Goal: Information Seeking & Learning: Learn about a topic

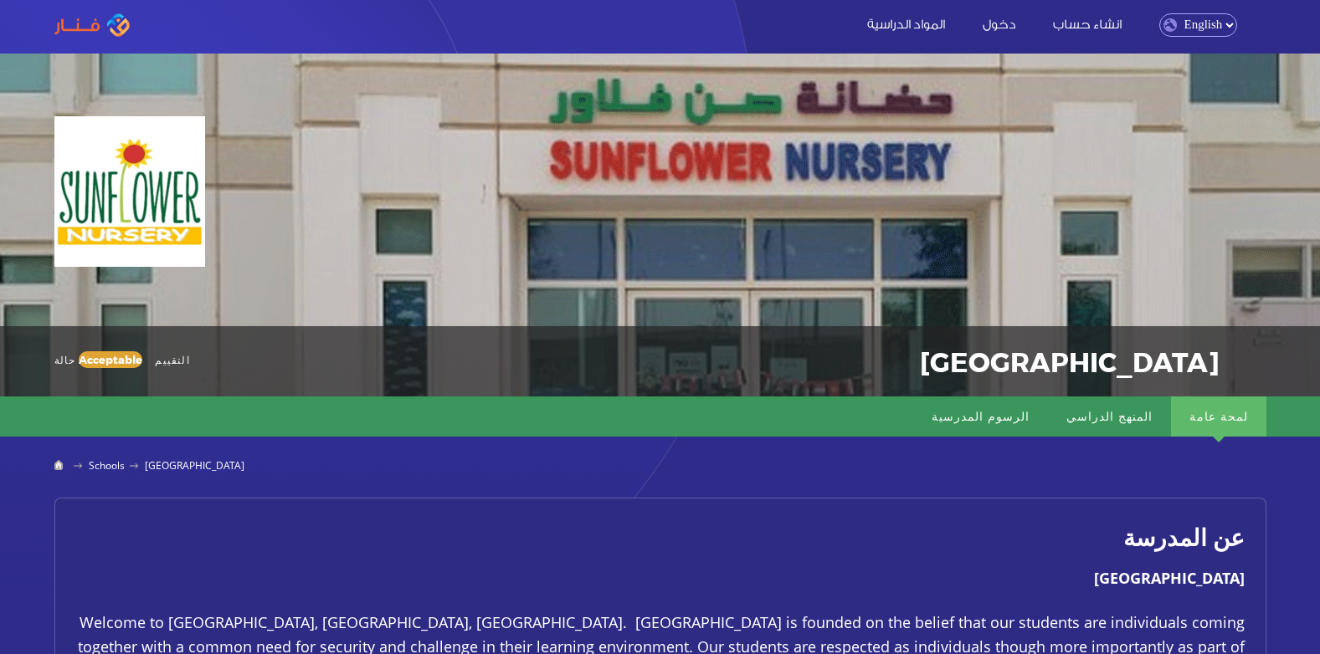
click at [1213, 28] on select "English Arabic" at bounding box center [1198, 24] width 78 height 23
click at [1159, 13] on select "English Arabic" at bounding box center [1198, 24] width 78 height 23
click at [1227, 20] on select "English Arabic" at bounding box center [1198, 24] width 78 height 23
select select "ar"
click at [1159, 13] on select "English Arabic" at bounding box center [1198, 24] width 78 height 23
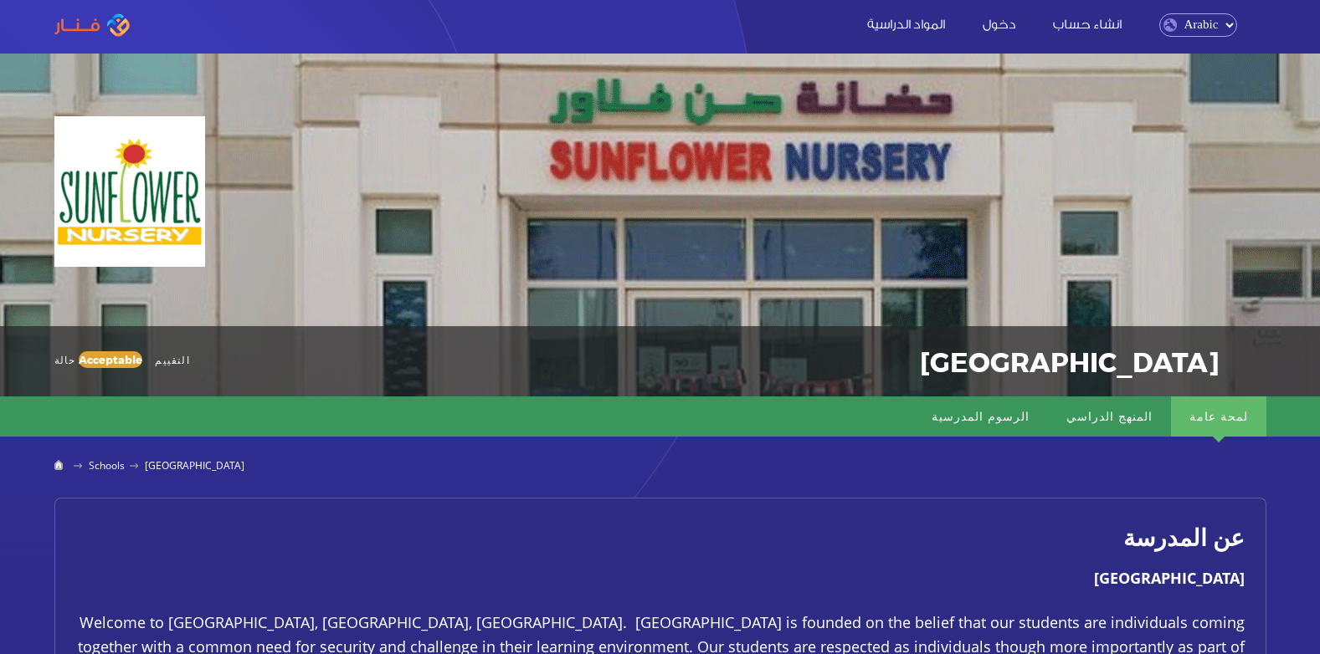
click at [1221, 28] on select "English Arabic" at bounding box center [1198, 24] width 78 height 23
select select "en"
click at [1159, 13] on select "English Arabic" at bounding box center [1198, 24] width 78 height 23
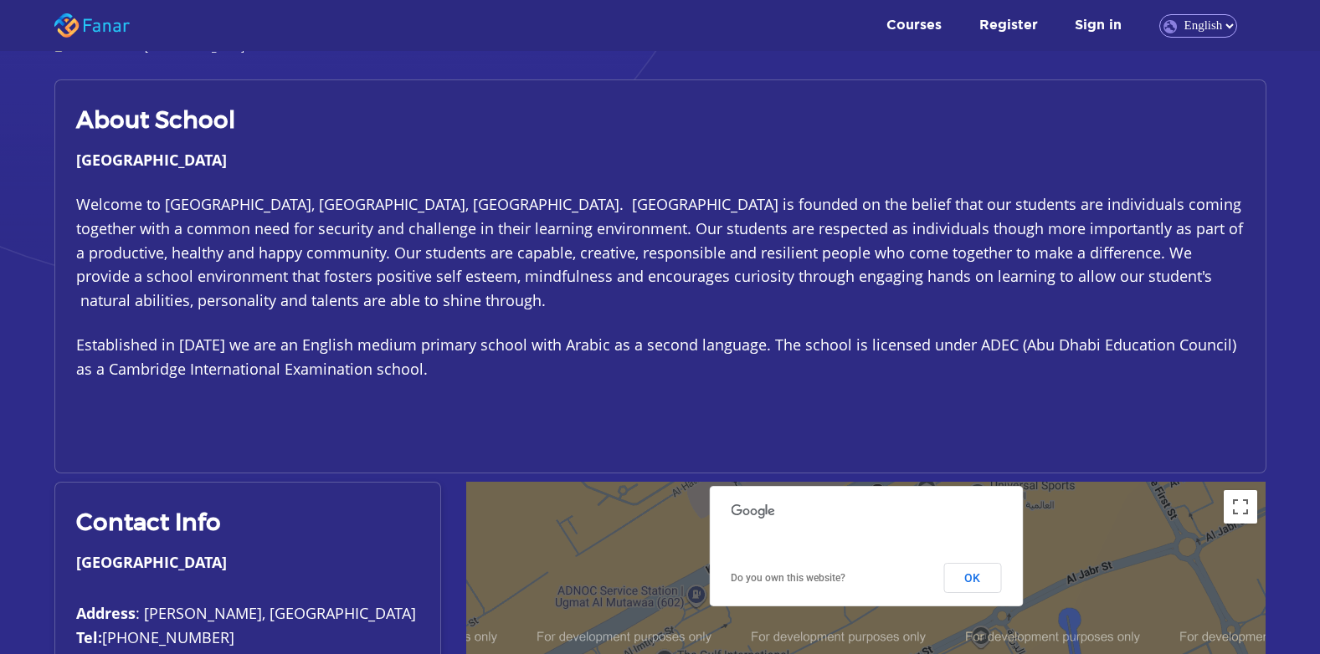
scroll to position [167, 0]
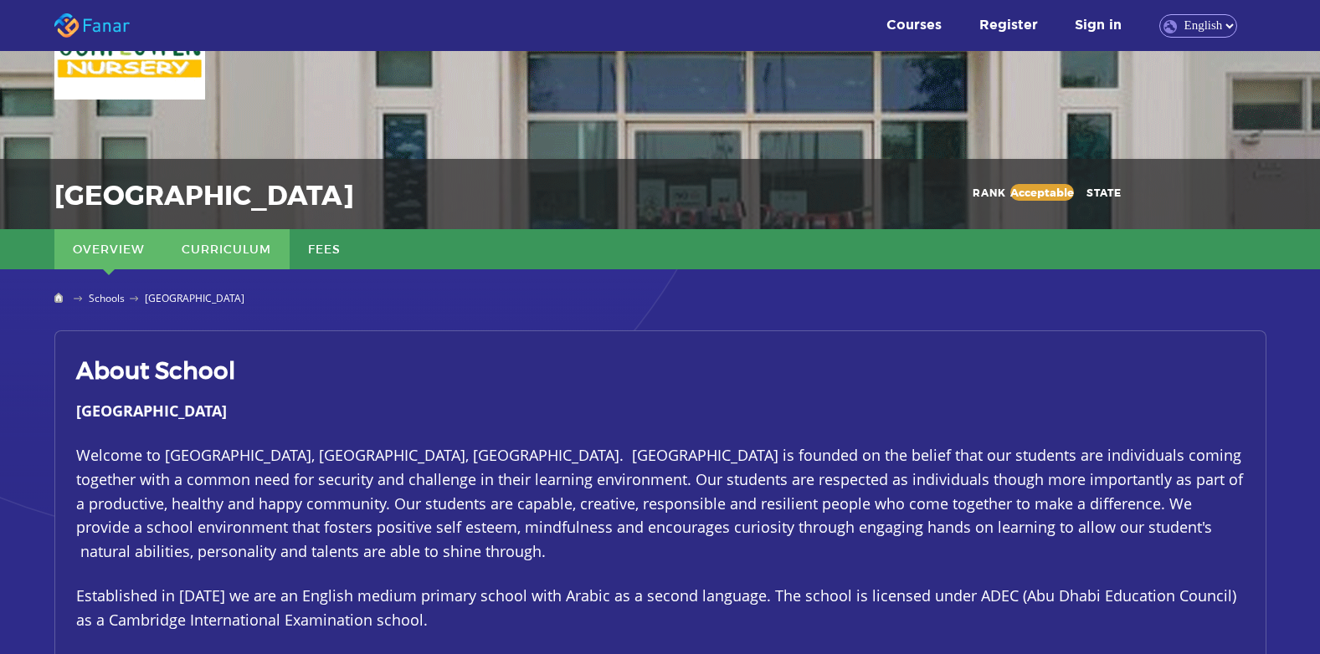
click at [209, 250] on link "Curriculum" at bounding box center [226, 249] width 126 height 40
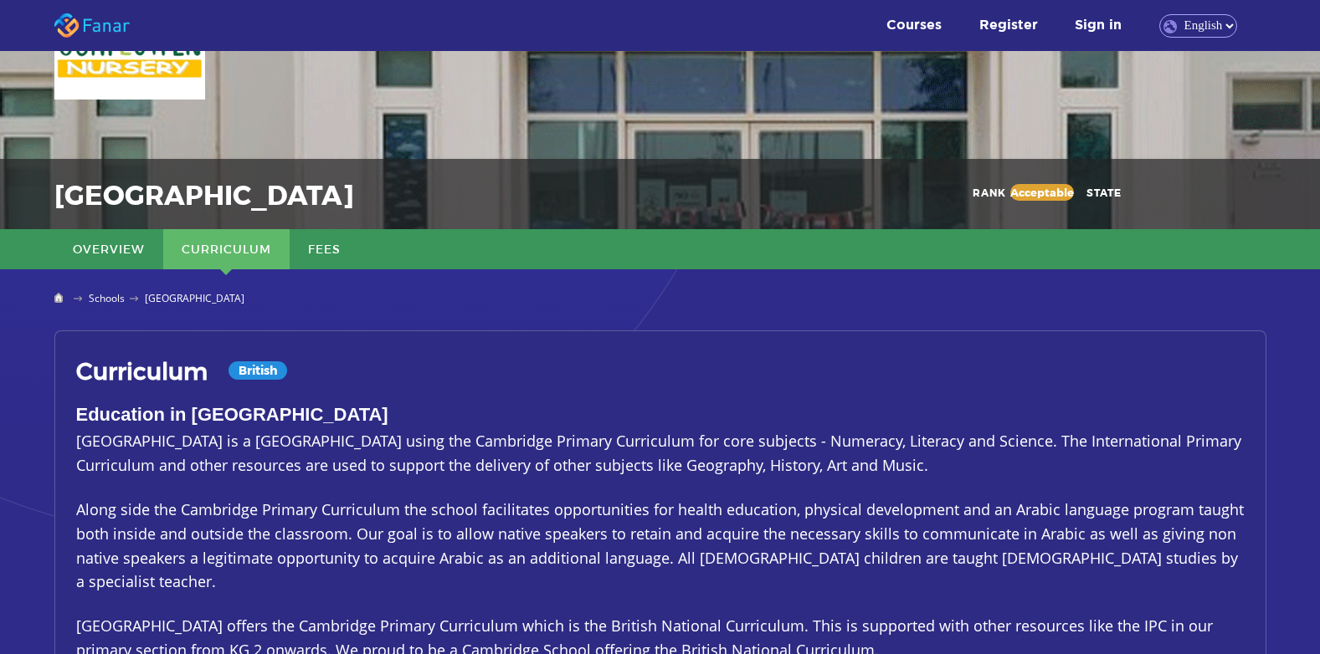
scroll to position [251, 0]
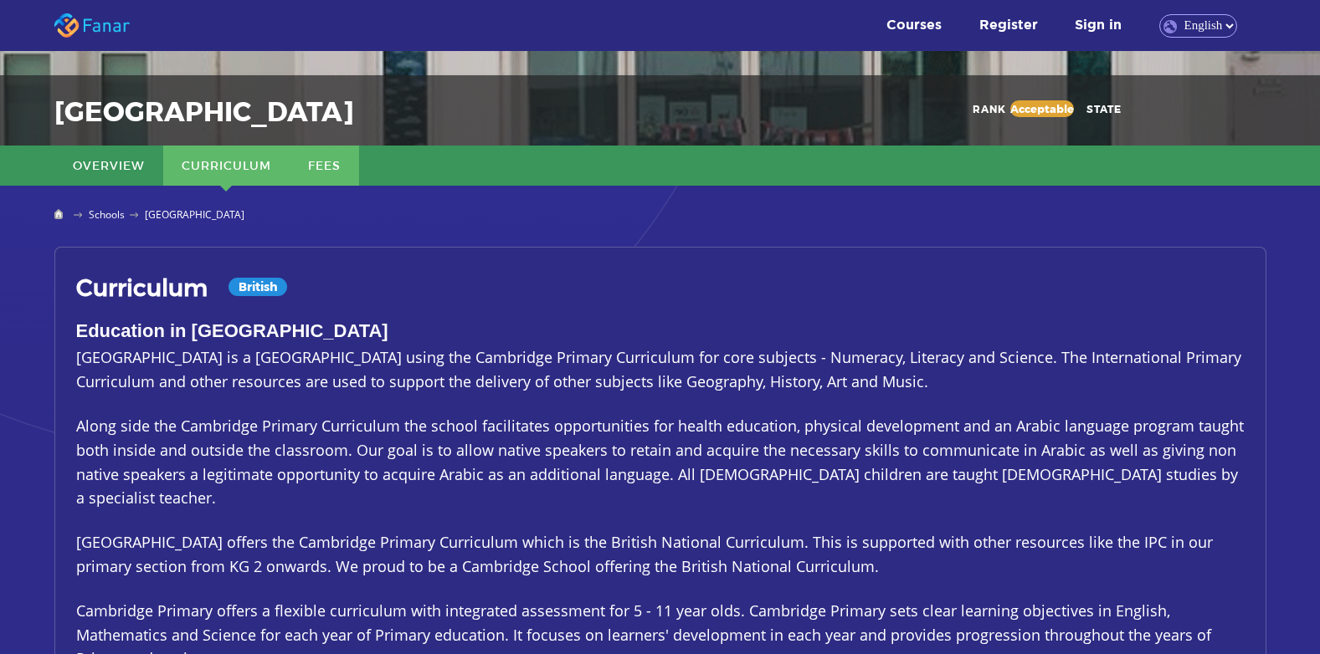
click at [308, 168] on link "Fees" at bounding box center [324, 166] width 69 height 40
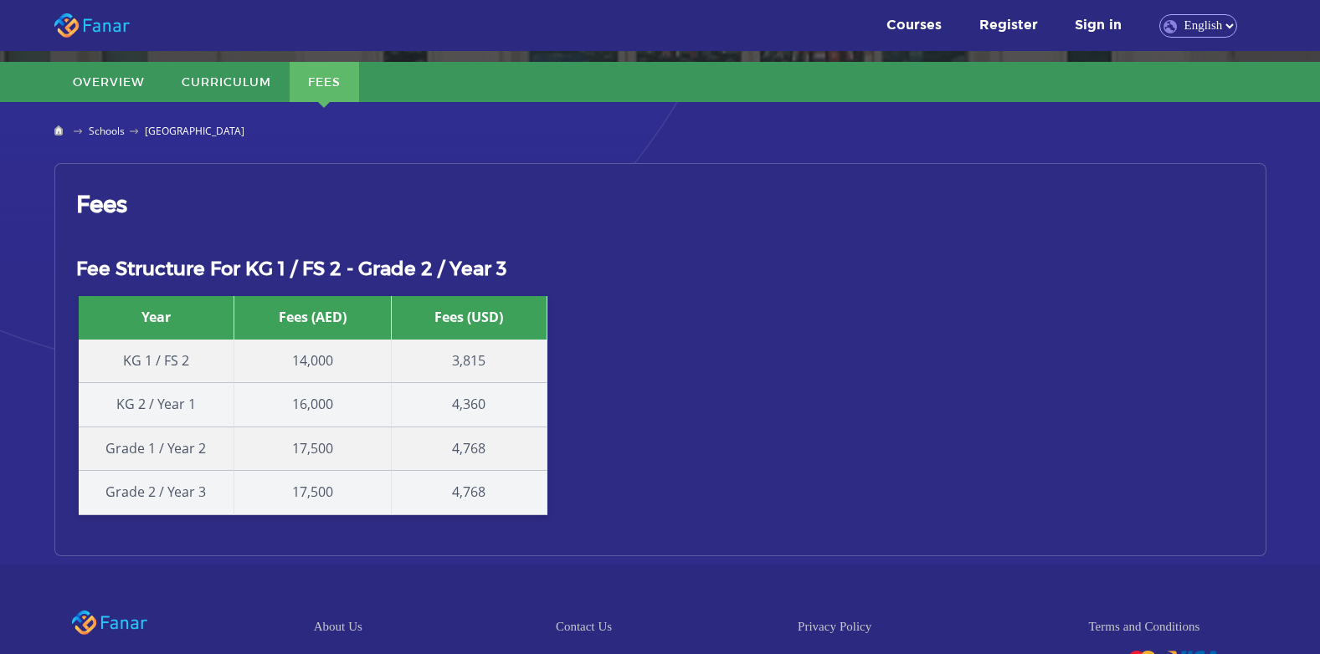
scroll to position [400, 0]
